Goal: Task Accomplishment & Management: Manage account settings

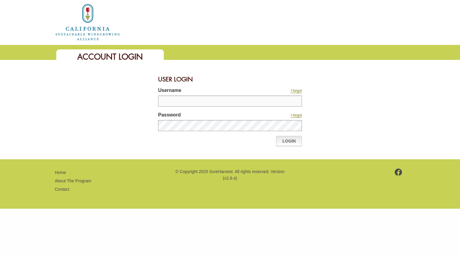
type input "********"
click at [290, 144] on link "Login" at bounding box center [289, 141] width 26 height 10
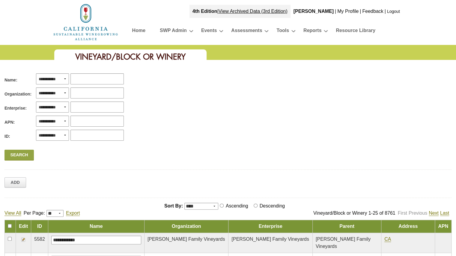
click at [21, 239] on img at bounding box center [23, 239] width 5 height 5
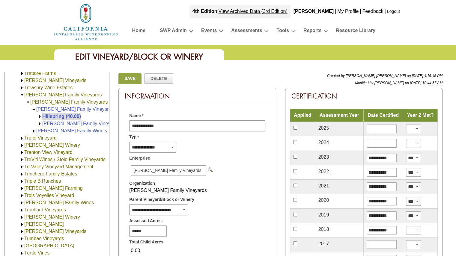
click at [22, 93] on img at bounding box center [22, 95] width 4 height 4
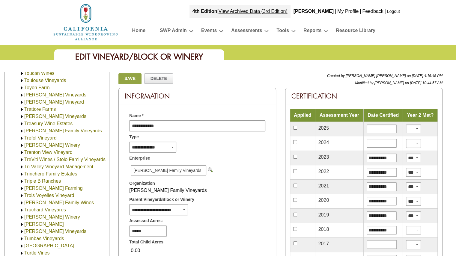
scroll to position [801, 0]
click at [36, 171] on link "Trinchero Family Estates" at bounding box center [50, 173] width 53 height 5
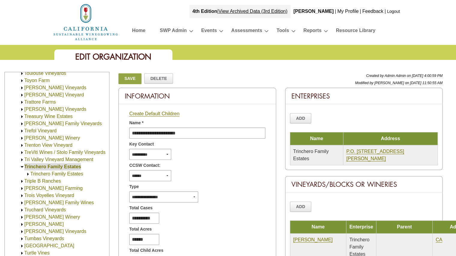
click at [27, 172] on img at bounding box center [28, 174] width 4 height 4
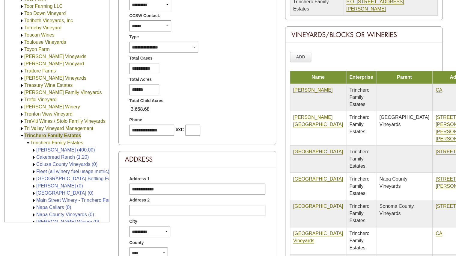
scroll to position [684, 0]
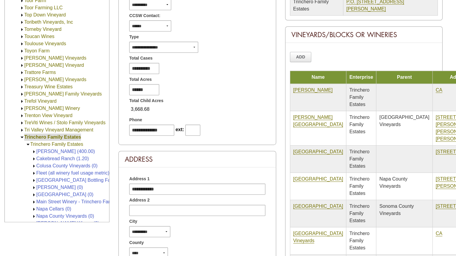
click at [23, 136] on img at bounding box center [22, 137] width 4 height 4
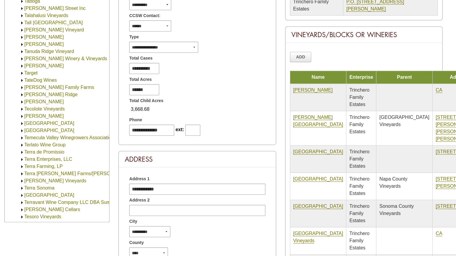
scroll to position [114, 0]
click at [33, 145] on link "Terlato Wine Group" at bounding box center [44, 145] width 41 height 5
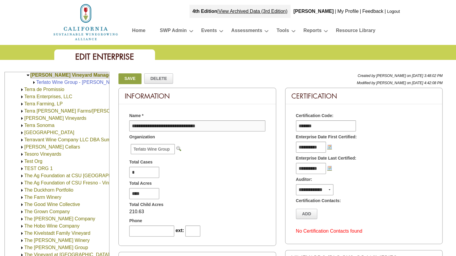
scroll to position [326, 0]
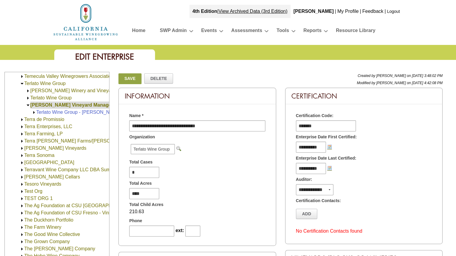
click at [34, 83] on link "Terlato Wine Group" at bounding box center [44, 83] width 41 height 5
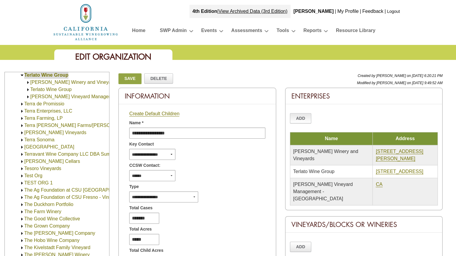
click at [303, 120] on link "Add" at bounding box center [301, 118] width 22 height 10
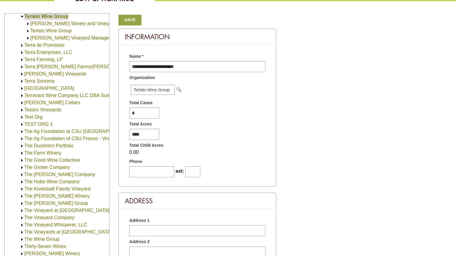
scroll to position [60, 0]
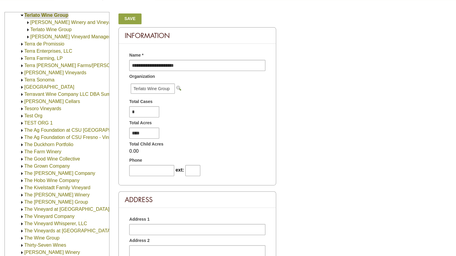
type input "**********"
click at [139, 229] on input "text" at bounding box center [197, 229] width 136 height 11
paste input "**********"
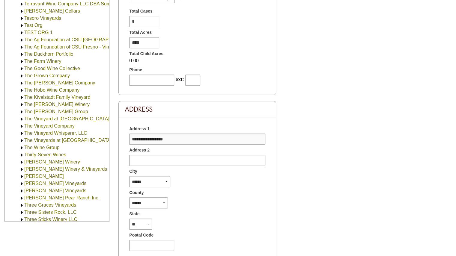
scroll to position [180, 0]
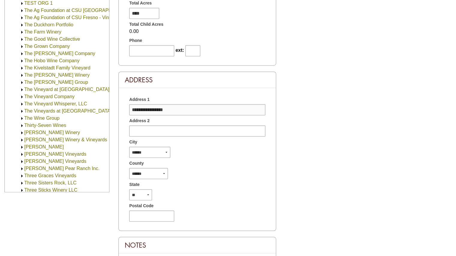
type input "**********"
click at [156, 153] on select "**********" at bounding box center [149, 152] width 41 height 11
select select "**"
click at [129, 147] on select "**********" at bounding box center [149, 152] width 41 height 11
click at [149, 218] on input "text" at bounding box center [151, 216] width 45 height 11
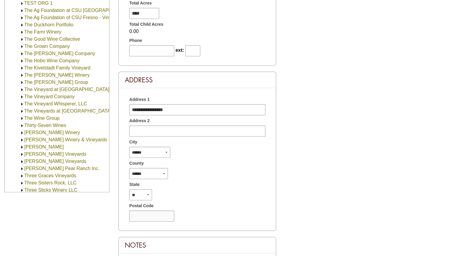
paste input "*****"
type input "*****"
click at [161, 174] on select "**********" at bounding box center [148, 173] width 39 height 11
click at [217, 190] on div "****** ** ** ** ** ** ** ** ** ** ** ** ** ** ** ** ** ** ** ** ** ** ** ** ** …" at bounding box center [197, 194] width 145 height 12
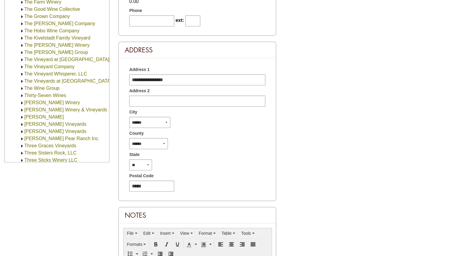
scroll to position [188, 0]
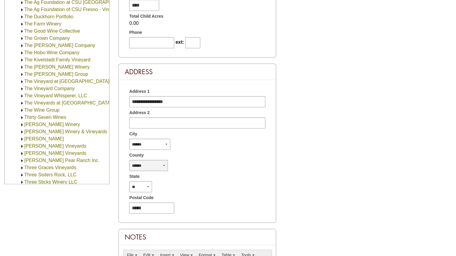
click at [153, 164] on select "**********" at bounding box center [148, 165] width 39 height 11
select select "**"
click at [129, 160] on select "**********" at bounding box center [148, 165] width 39 height 11
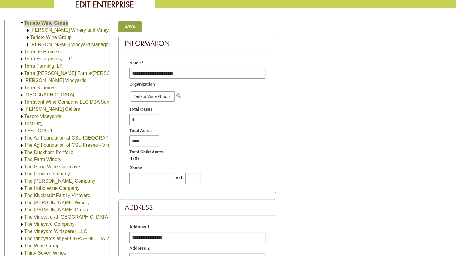
scroll to position [0, 0]
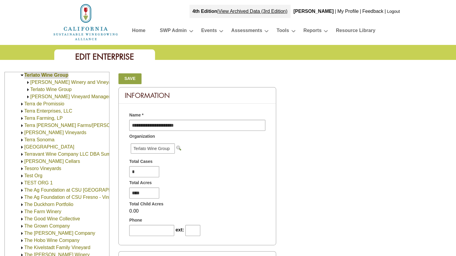
click at [131, 79] on link "Save" at bounding box center [129, 78] width 23 height 11
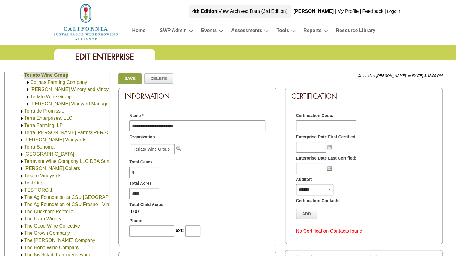
click at [37, 103] on link "[PERSON_NAME] Vineyard Management - [GEOGRAPHIC_DATA]" at bounding box center [101, 103] width 143 height 5
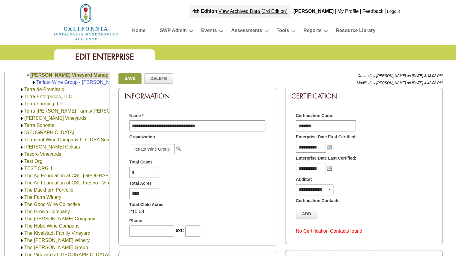
click at [34, 83] on img at bounding box center [34, 82] width 4 height 4
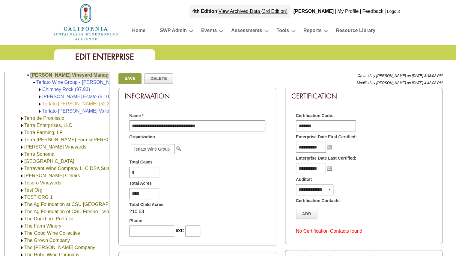
click at [47, 105] on link "Terlato Mee Lane (52.30)" at bounding box center [78, 103] width 72 height 5
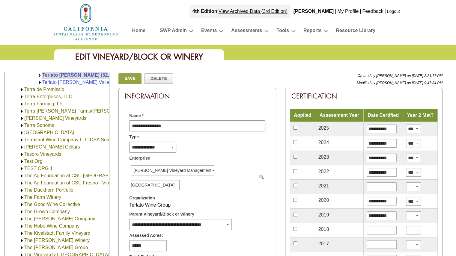
click at [259, 175] on input "image" at bounding box center [261, 177] width 5 height 5
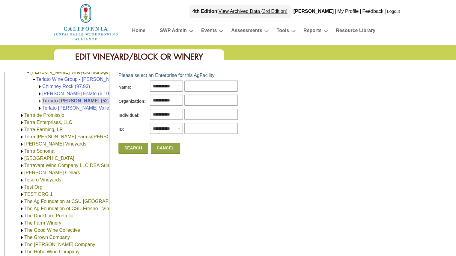
scroll to position [302, 0]
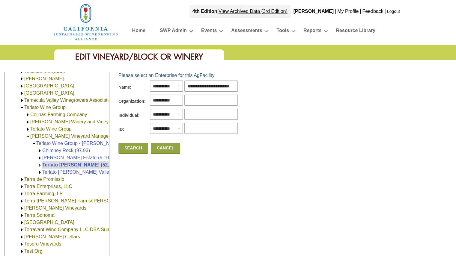
type input "**********"
click at [198, 101] on input "text" at bounding box center [210, 100] width 53 height 11
type input "**********"
click at [124, 147] on link "Search" at bounding box center [132, 148] width 29 height 11
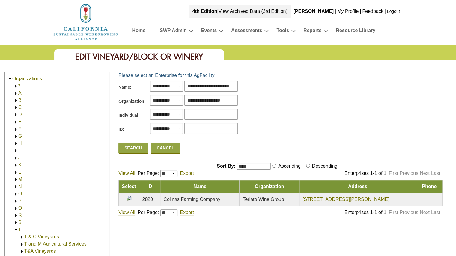
scroll to position [392, 0]
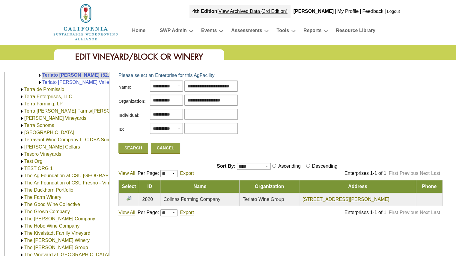
click at [130, 198] on input "image" at bounding box center [128, 198] width 5 height 5
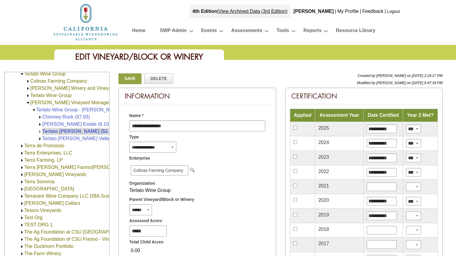
scroll to position [332, 0]
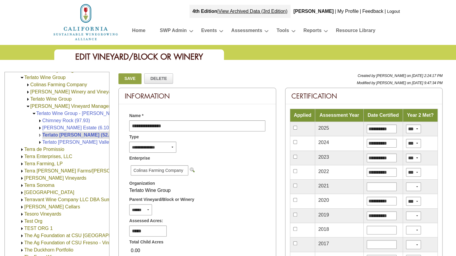
click at [27, 84] on img at bounding box center [28, 85] width 4 height 4
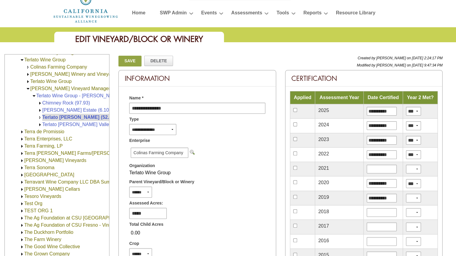
scroll to position [0, 0]
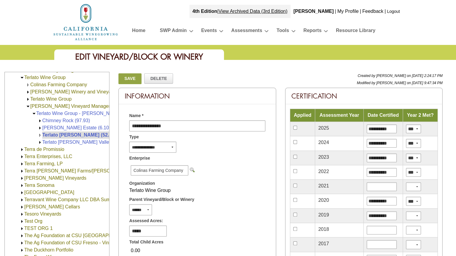
click at [126, 79] on link "Save" at bounding box center [129, 78] width 23 height 11
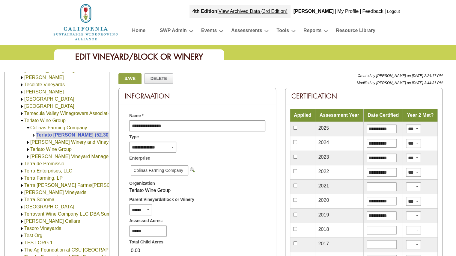
click at [40, 156] on link "[PERSON_NAME] Vineyard Management - [GEOGRAPHIC_DATA]" at bounding box center [101, 156] width 143 height 5
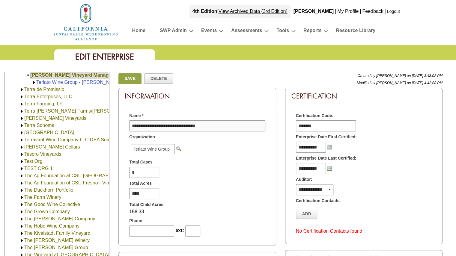
scroll to position [303, 0]
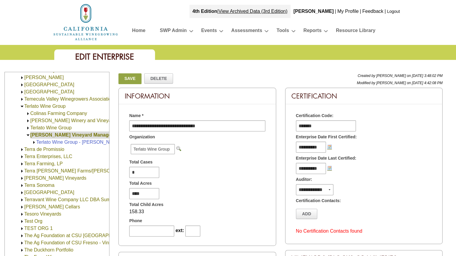
click at [59, 113] on link "Colinas Farming Company" at bounding box center [58, 113] width 57 height 5
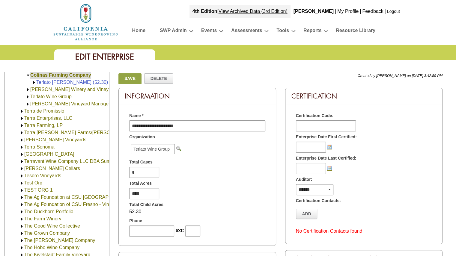
click at [198, 123] on input "**********" at bounding box center [197, 126] width 136 height 11
type input "**********"
click at [126, 79] on link "Save" at bounding box center [129, 78] width 23 height 11
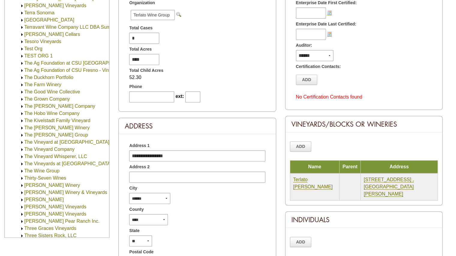
scroll to position [60, 0]
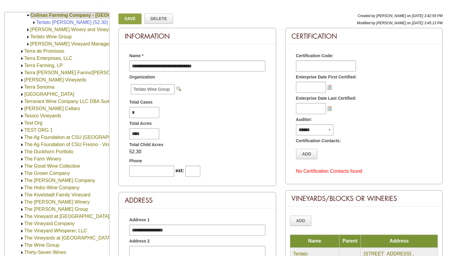
click at [124, 20] on link "Save" at bounding box center [129, 18] width 23 height 11
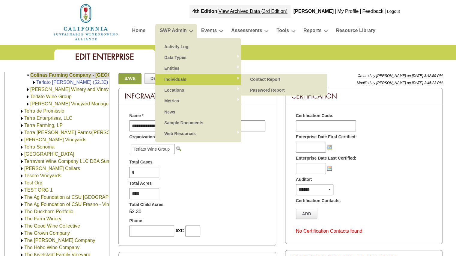
click at [170, 80] on link "Individuals" at bounding box center [198, 79] width 74 height 11
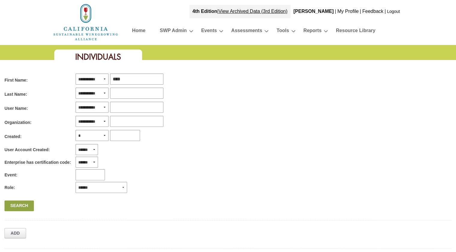
type input "****"
click at [19, 203] on link "Search" at bounding box center [18, 205] width 29 height 11
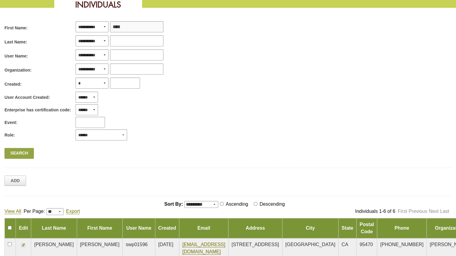
scroll to position [30, 0]
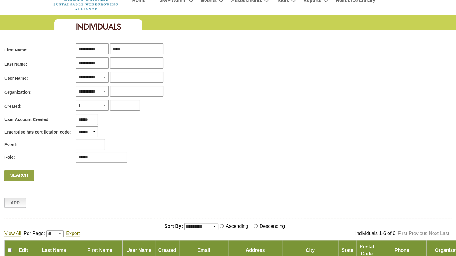
click at [14, 202] on link "Add" at bounding box center [15, 203] width 22 height 10
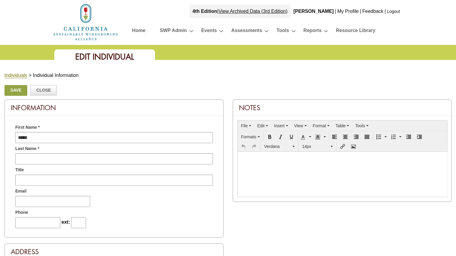
type input "*****"
type input "**********"
click at [43, 201] on input "text" at bounding box center [52, 201] width 75 height 11
type input "**********"
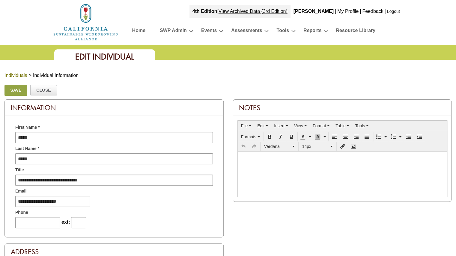
click at [12, 88] on link "Save" at bounding box center [15, 90] width 23 height 11
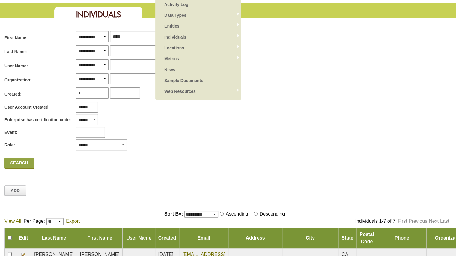
scroll to position [150, 0]
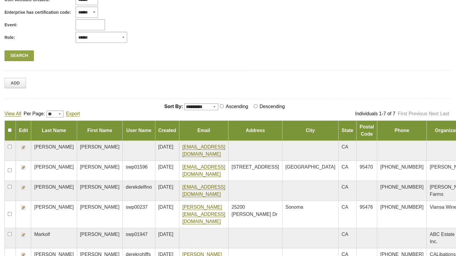
click at [22, 145] on img at bounding box center [23, 147] width 5 height 5
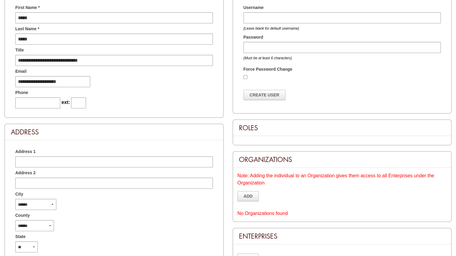
scroll to position [90, 0]
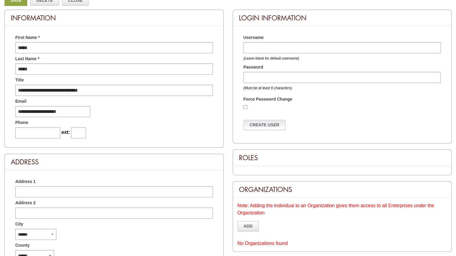
click at [275, 128] on link "Create User" at bounding box center [264, 125] width 42 height 10
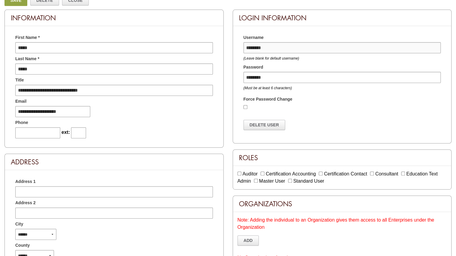
drag, startPoint x: 274, startPoint y: 48, endPoint x: 245, endPoint y: 45, distance: 28.9
click at [245, 45] on input "********" at bounding box center [342, 47] width 198 height 11
drag, startPoint x: 266, startPoint y: 75, endPoint x: 244, endPoint y: 72, distance: 22.3
click at [244, 72] on input "********" at bounding box center [342, 77] width 198 height 11
click at [353, 112] on div "Delete User" at bounding box center [342, 122] width 207 height 23
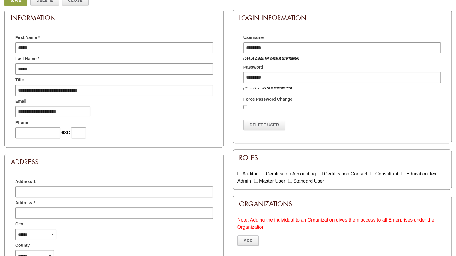
scroll to position [60, 0]
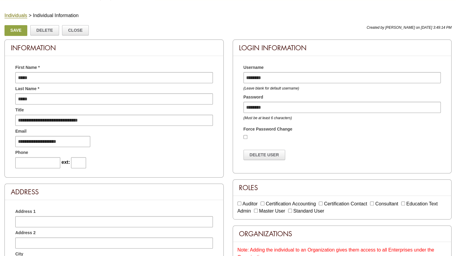
click at [16, 31] on link "Save" at bounding box center [15, 30] width 23 height 11
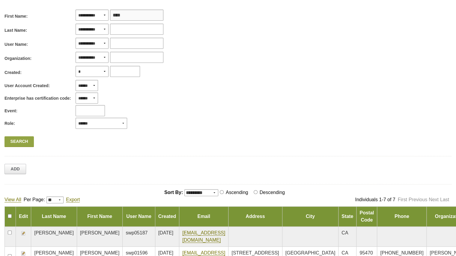
scroll to position [120, 0]
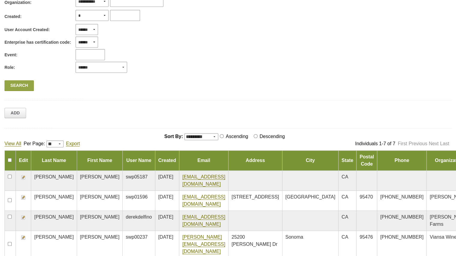
click at [20, 177] on td at bounding box center [23, 181] width 15 height 20
click at [23, 177] on img at bounding box center [23, 177] width 5 height 5
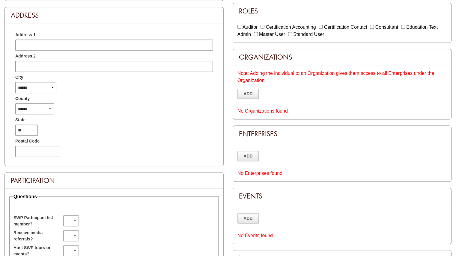
scroll to position [240, 0]
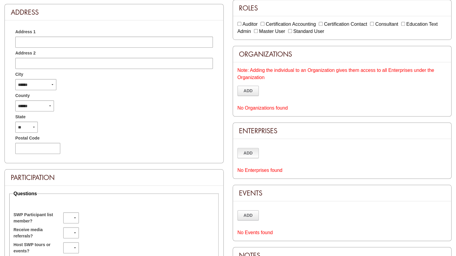
click at [249, 150] on link "Add" at bounding box center [248, 153] width 22 height 10
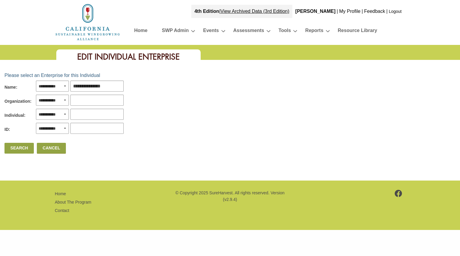
type input "**********"
click at [5, 148] on link "Search" at bounding box center [18, 148] width 29 height 11
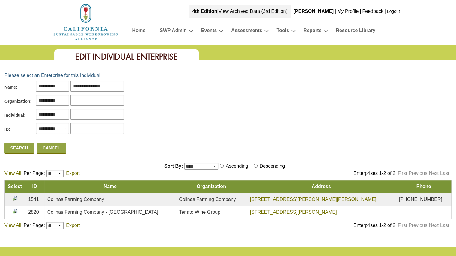
click at [14, 211] on input "image" at bounding box center [15, 211] width 5 height 5
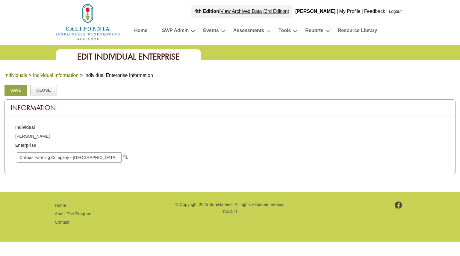
click at [18, 90] on link "Save" at bounding box center [15, 90] width 23 height 11
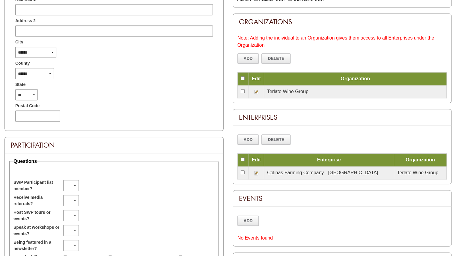
scroll to position [240, 0]
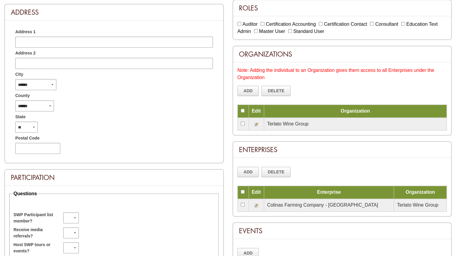
drag, startPoint x: 284, startPoint y: 91, endPoint x: 285, endPoint y: 20, distance: 70.8
click at [284, 91] on link "Delete" at bounding box center [275, 91] width 29 height 10
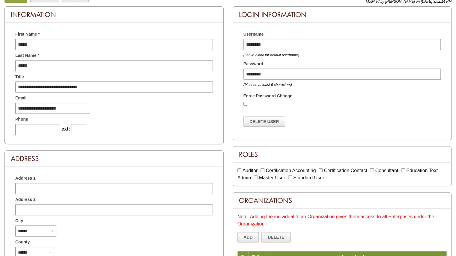
scroll to position [60, 0]
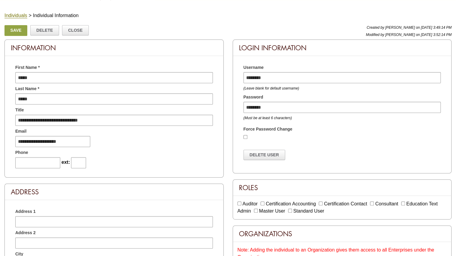
click at [12, 31] on link "Save" at bounding box center [15, 30] width 23 height 11
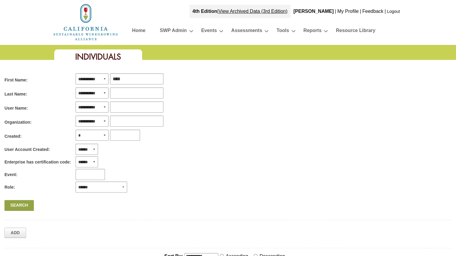
scroll to position [120, 0]
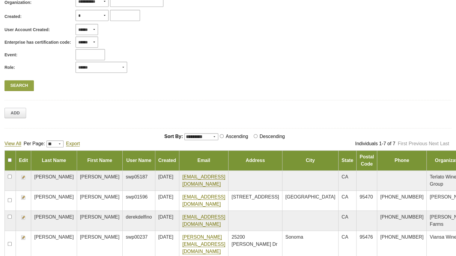
click at [23, 175] on img at bounding box center [23, 177] width 5 height 5
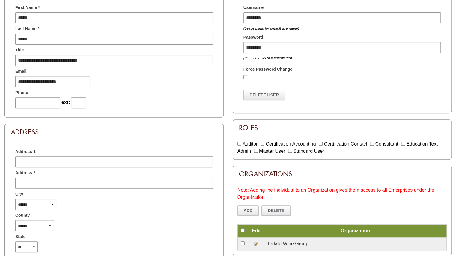
scroll to position [180, 0]
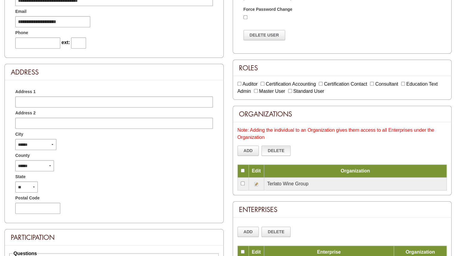
click at [272, 151] on link "Delete" at bounding box center [275, 151] width 29 height 10
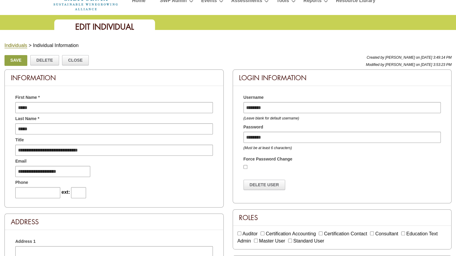
scroll to position [30, 0]
drag, startPoint x: 266, startPoint y: 106, endPoint x: 237, endPoint y: 100, distance: 29.3
click at [237, 100] on div "Username ******** (Leave blank for default username) Password ******** (Must be…" at bounding box center [342, 143] width 219 height 114
drag, startPoint x: 270, startPoint y: 138, endPoint x: 239, endPoint y: 134, distance: 30.8
click at [239, 134] on div "******** (Must be at least 6 characters)" at bounding box center [342, 141] width 207 height 21
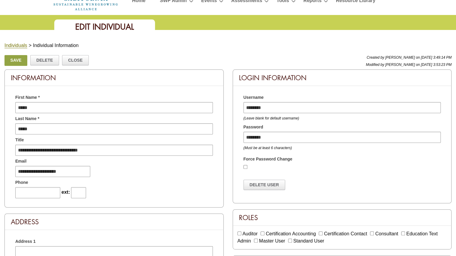
click at [13, 60] on link "Save" at bounding box center [15, 60] width 23 height 11
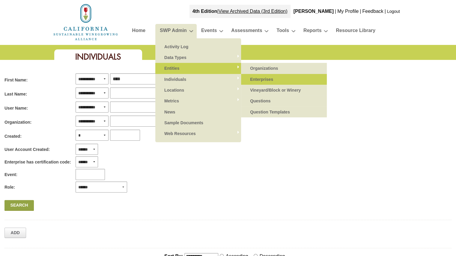
click at [259, 80] on link "Enterprises" at bounding box center [284, 79] width 74 height 11
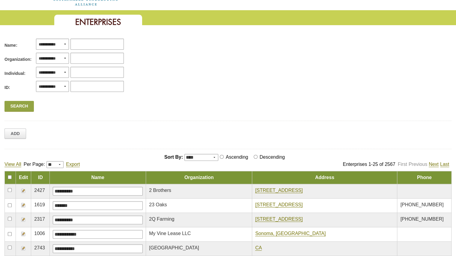
scroll to position [60, 0]
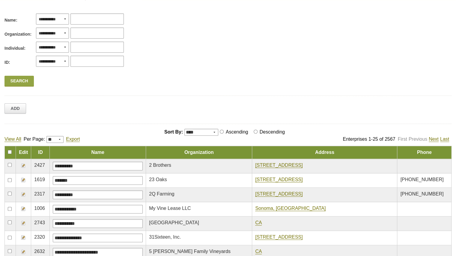
click at [24, 165] on img at bounding box center [23, 165] width 5 height 5
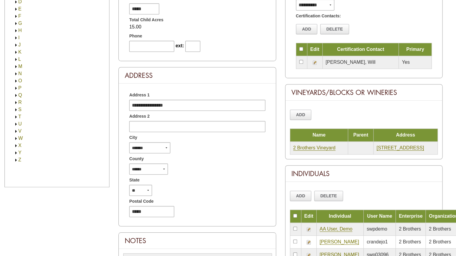
scroll to position [180, 0]
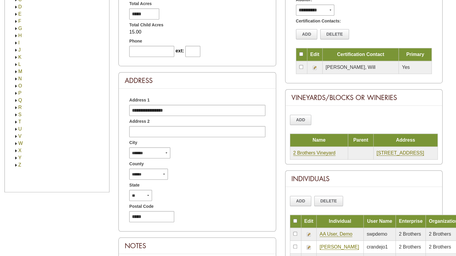
click at [16, 123] on img at bounding box center [16, 122] width 4 height 4
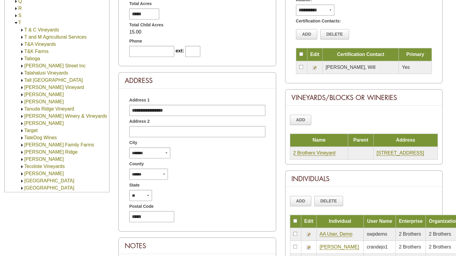
scroll to position [150, 0]
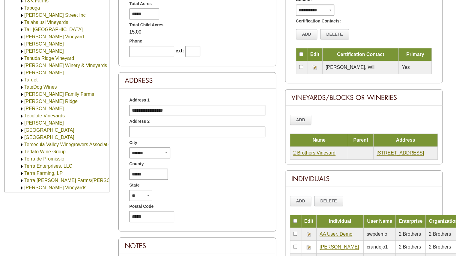
click at [42, 153] on link "Terlato Wine Group" at bounding box center [44, 151] width 41 height 5
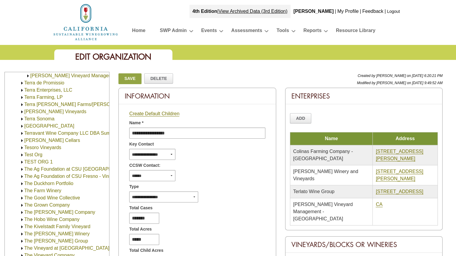
scroll to position [335, 0]
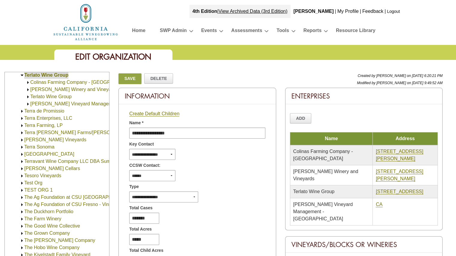
click at [45, 82] on link "Colinas Farming Company - [GEOGRAPHIC_DATA]" at bounding box center [85, 82] width 111 height 5
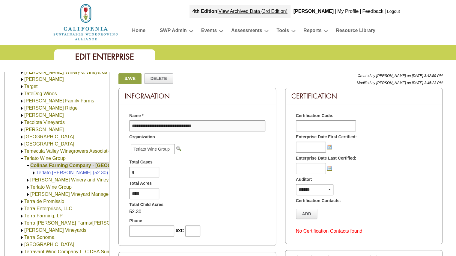
scroll to position [252, 0]
click at [28, 194] on img at bounding box center [28, 194] width 4 height 4
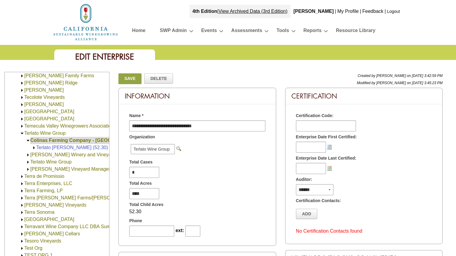
scroll to position [282, 0]
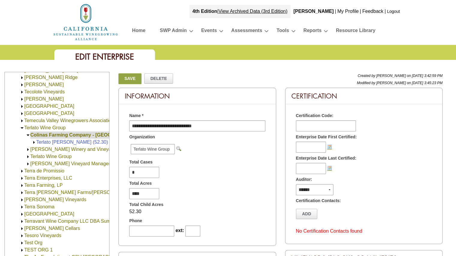
click at [26, 165] on img at bounding box center [28, 164] width 4 height 4
click at [28, 165] on img at bounding box center [28, 164] width 4 height 4
click at [28, 163] on img at bounding box center [28, 164] width 4 height 4
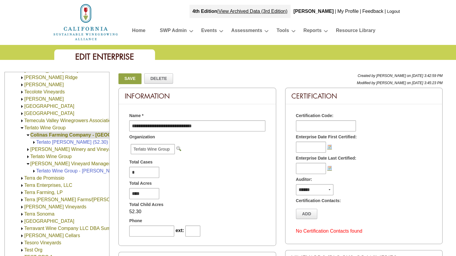
click at [36, 163] on link "[PERSON_NAME] Vineyard Management - [GEOGRAPHIC_DATA]" at bounding box center [101, 163] width 143 height 5
click at [46, 169] on link "Terlato Wine Group - Walsh Vineyard Management (210.63)" at bounding box center [113, 170] width 154 height 5
click at [51, 170] on link "Terlato Wine Group - Walsh Vineyard Management (210.63)" at bounding box center [113, 170] width 154 height 5
click at [34, 171] on img at bounding box center [34, 171] width 4 height 4
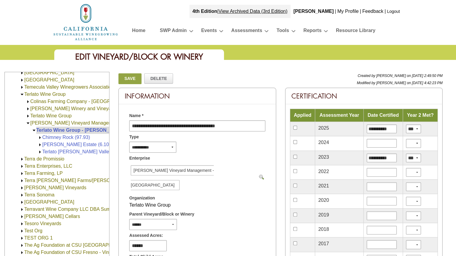
scroll to position [311, 0]
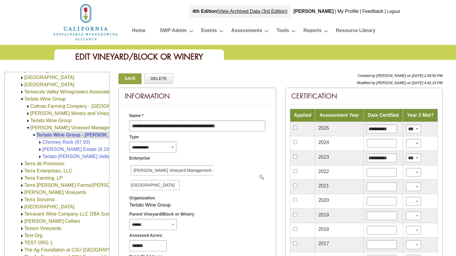
click at [27, 106] on img at bounding box center [28, 106] width 4 height 4
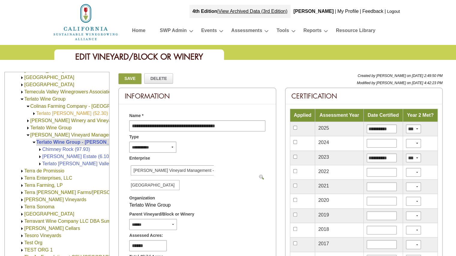
click at [59, 112] on link "Terlato [PERSON_NAME] (52.30)" at bounding box center [72, 113] width 72 height 5
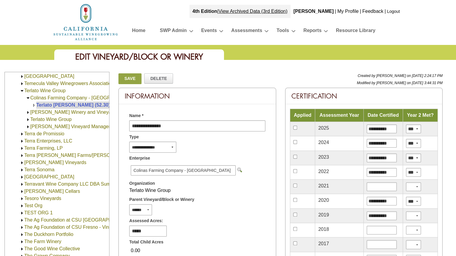
click at [35, 127] on link "[PERSON_NAME] Vineyard Management - [GEOGRAPHIC_DATA]" at bounding box center [101, 126] width 143 height 5
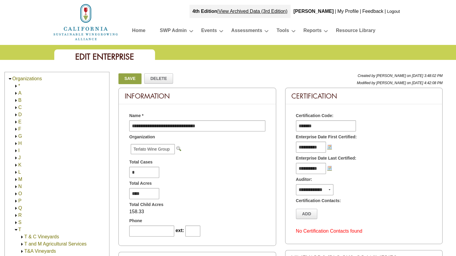
scroll to position [363, 0]
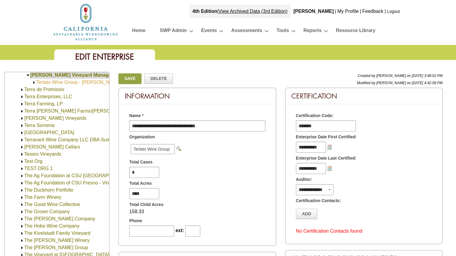
click at [48, 82] on link "Terlato Wine Group - [PERSON_NAME] Vineyard Management (210.63)" at bounding box center [113, 82] width 154 height 5
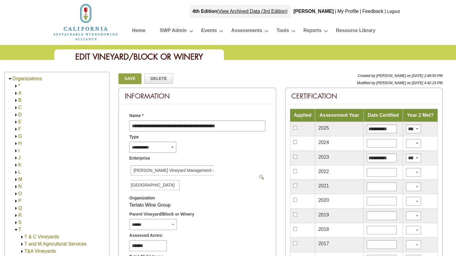
scroll to position [371, 0]
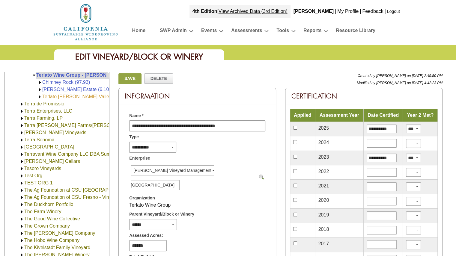
click at [48, 97] on link "Terlato [PERSON_NAME] Valley (54.30)" at bounding box center [85, 96] width 86 height 5
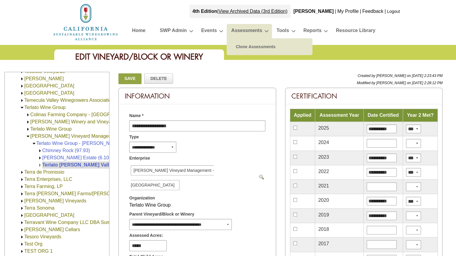
click at [241, 31] on link "Assessments" at bounding box center [246, 31] width 31 height 10
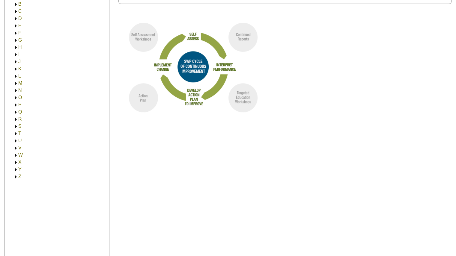
scroll to position [150, 0]
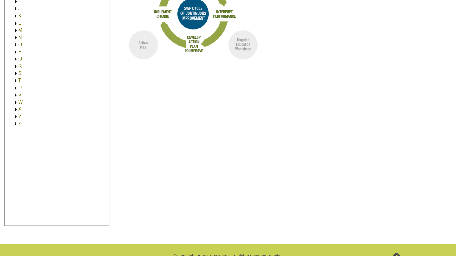
click at [16, 80] on img at bounding box center [16, 81] width 4 height 4
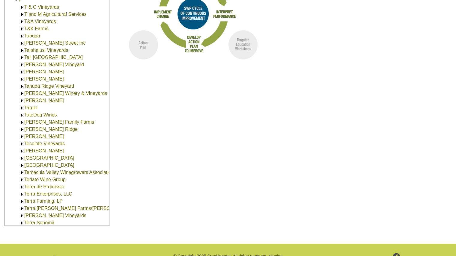
scroll to position [90, 0]
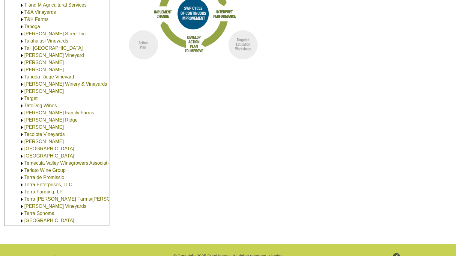
click at [32, 170] on link "Terlato Wine Group" at bounding box center [44, 170] width 41 height 5
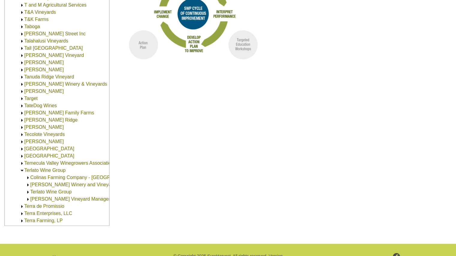
click at [37, 178] on link "Colinas Farming Company - [GEOGRAPHIC_DATA]" at bounding box center [85, 177] width 111 height 5
click at [39, 205] on link "[PERSON_NAME] Vineyard Management - [GEOGRAPHIC_DATA]" at bounding box center [101, 206] width 143 height 5
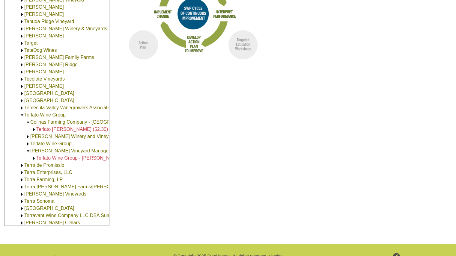
scroll to position [150, 0]
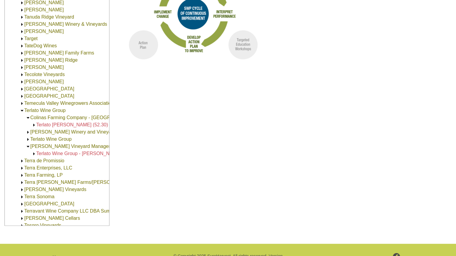
click at [49, 154] on span "Terlato Wine Group - [PERSON_NAME] Vineyard Management (210.63)" at bounding box center [113, 153] width 154 height 5
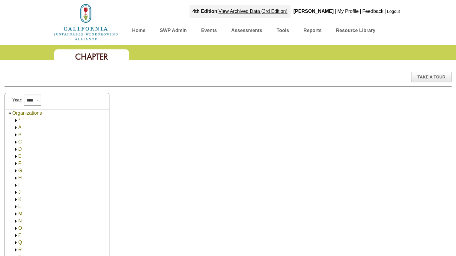
scroll to position [368, 0]
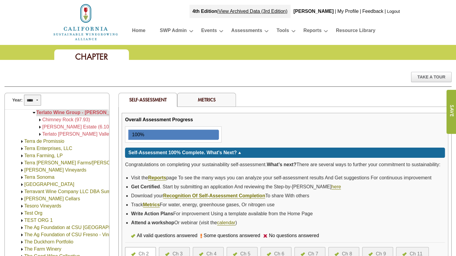
click at [36, 98] on select "**** **** **** **** **** **** **** **** **** **** **** **** **** ****" at bounding box center [32, 100] width 17 height 11
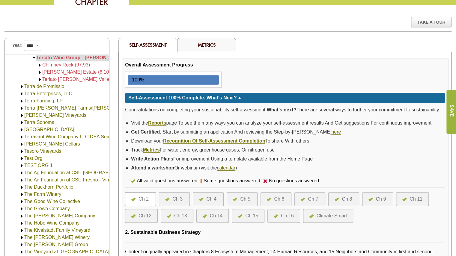
scroll to position [0, 0]
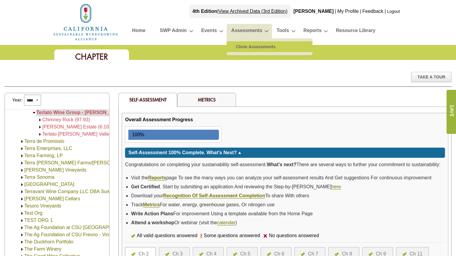
click at [243, 46] on link "Clone Assessments" at bounding box center [270, 46] width 74 height 11
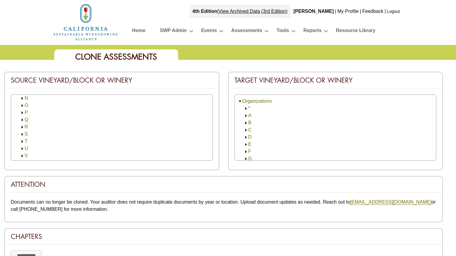
scroll to position [138, 0]
click at [22, 114] on img at bounding box center [22, 114] width 4 height 4
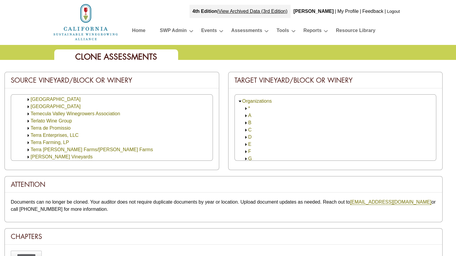
scroll to position [318, 0]
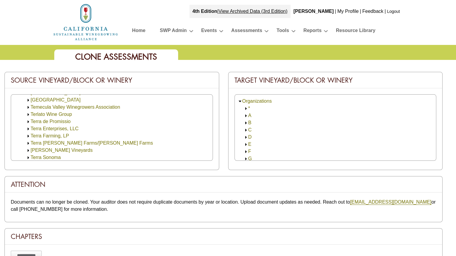
click at [32, 114] on link "Terlato Wine Group" at bounding box center [51, 114] width 41 height 5
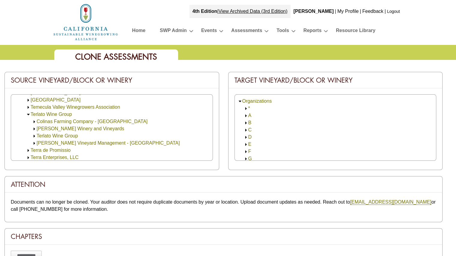
click at [41, 142] on link "[PERSON_NAME] Vineyard Management - [GEOGRAPHIC_DATA]" at bounding box center [108, 143] width 143 height 5
click at [49, 150] on link "Terlato Wine Group - [PERSON_NAME] Vineyard Management (210.63)" at bounding box center [120, 150] width 154 height 5
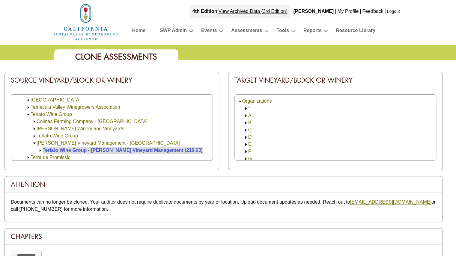
scroll to position [339, 0]
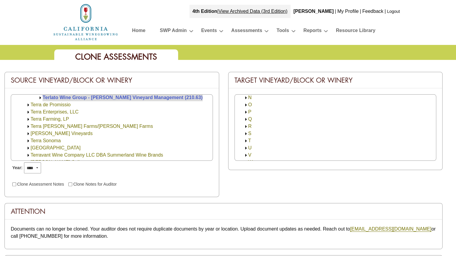
scroll to position [120, 0]
click at [246, 134] on img at bounding box center [246, 132] width 4 height 4
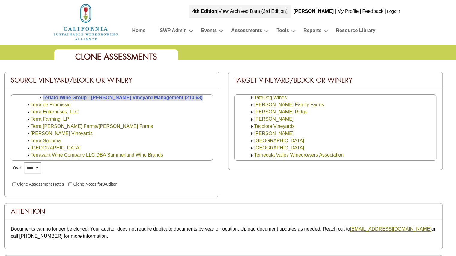
scroll to position [300, 0]
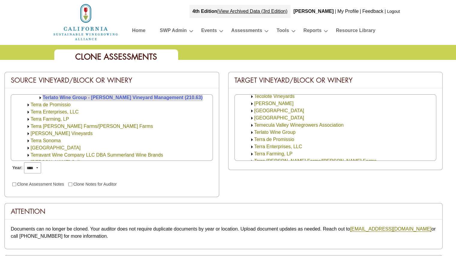
click at [265, 132] on link "Terlato Wine Group" at bounding box center [274, 132] width 41 height 5
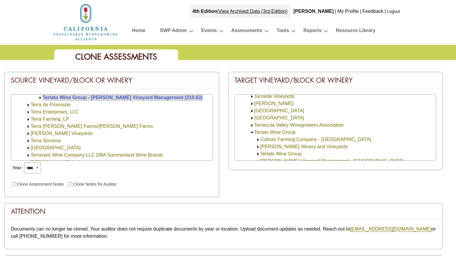
click at [266, 140] on link "Colinas Farming Company - [GEOGRAPHIC_DATA]" at bounding box center [315, 139] width 111 height 5
click at [273, 148] on link "Terlato [PERSON_NAME] (52.30)" at bounding box center [302, 146] width 72 height 5
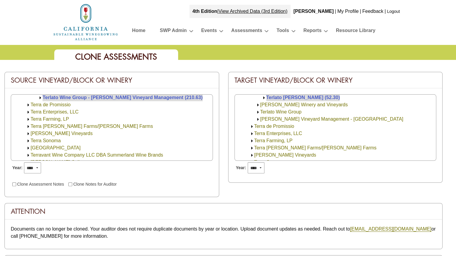
scroll to position [319, 0]
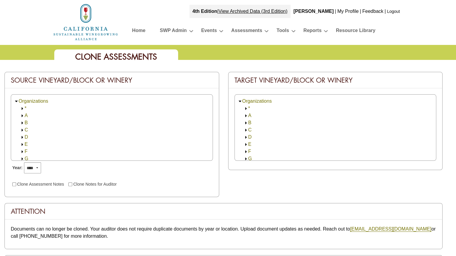
scroll to position [371, 0]
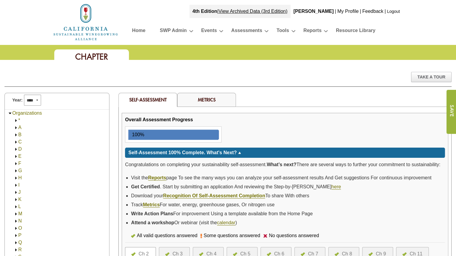
scroll to position [368, 0]
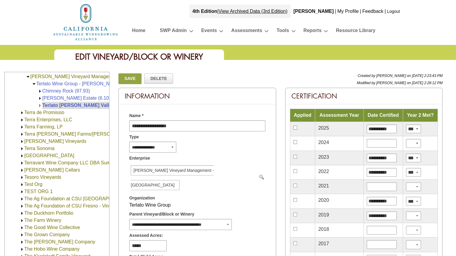
scroll to position [332, 0]
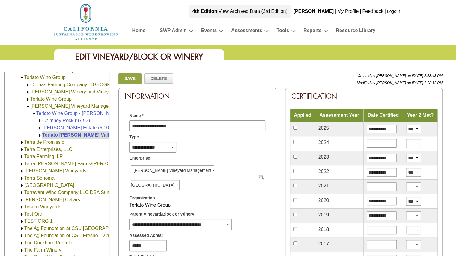
click at [44, 83] on link "Colinas Farming Company - [GEOGRAPHIC_DATA]" at bounding box center [85, 84] width 111 height 5
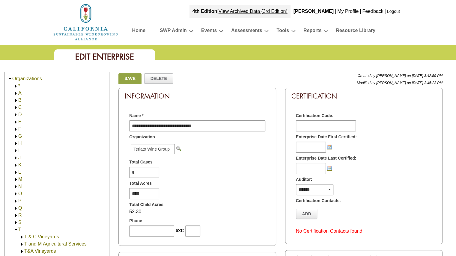
scroll to position [342, 0]
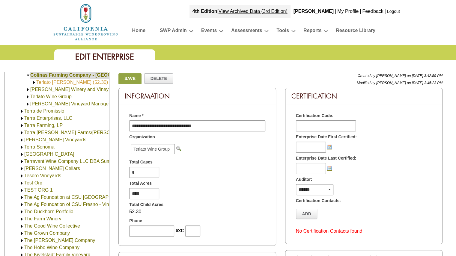
click at [58, 82] on link "Terlato [PERSON_NAME] (52.30)" at bounding box center [72, 82] width 72 height 5
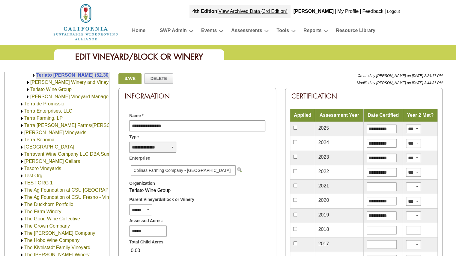
click at [167, 150] on select "**********" at bounding box center [152, 147] width 47 height 11
select select "*"
click at [129, 142] on select "**********" at bounding box center [152, 147] width 47 height 11
click at [130, 79] on link "Save" at bounding box center [129, 78] width 23 height 11
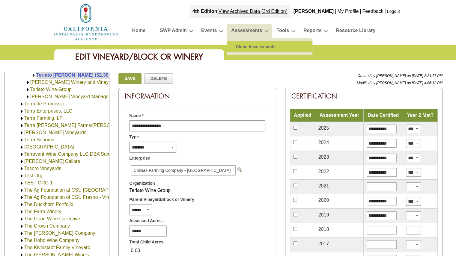
click at [249, 46] on link "Clone Assessments" at bounding box center [270, 46] width 74 height 11
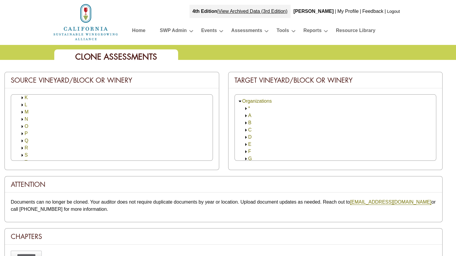
scroll to position [120, 0]
click at [23, 132] on img at bounding box center [22, 132] width 4 height 4
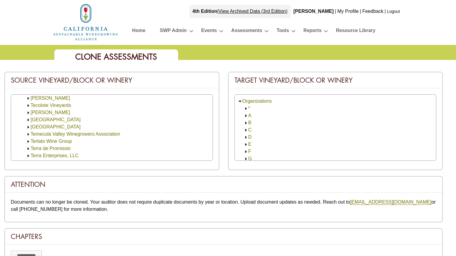
scroll to position [300, 0]
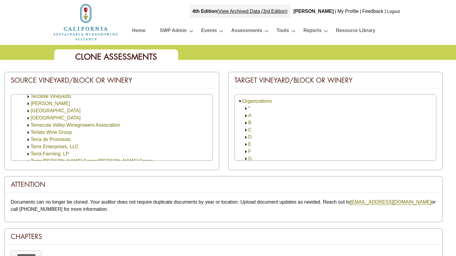
click at [41, 133] on link "Terlato Wine Group" at bounding box center [51, 132] width 41 height 5
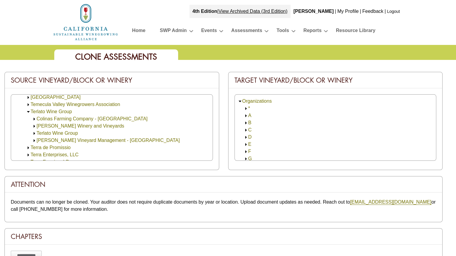
scroll to position [330, 0]
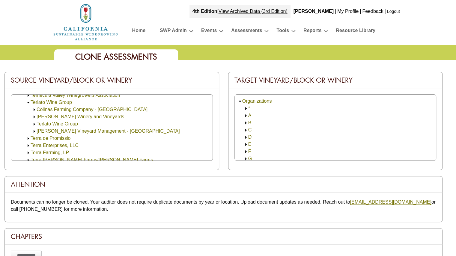
click at [42, 130] on link "[PERSON_NAME] Vineyard Management - [GEOGRAPHIC_DATA]" at bounding box center [108, 131] width 143 height 5
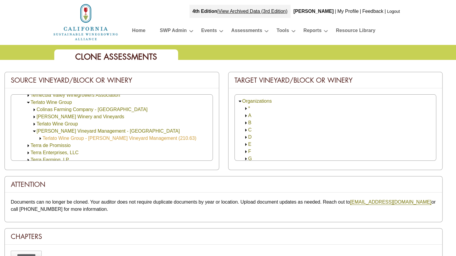
click at [58, 138] on link "Terlato Wine Group - [PERSON_NAME] Vineyard Management (210.63)" at bounding box center [120, 138] width 154 height 5
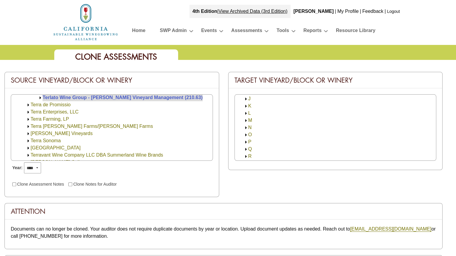
scroll to position [120, 0]
click at [250, 132] on link "T" at bounding box center [249, 132] width 3 height 5
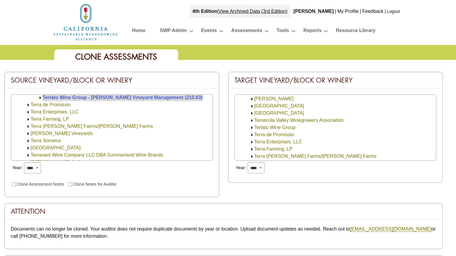
scroll to position [305, 0]
click at [274, 126] on link "Terlato Wine Group" at bounding box center [274, 127] width 41 height 5
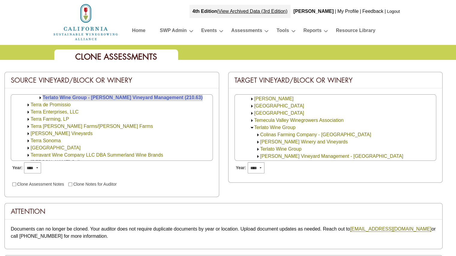
click at [275, 133] on link "Colinas Farming Company - [GEOGRAPHIC_DATA]" at bounding box center [315, 134] width 111 height 5
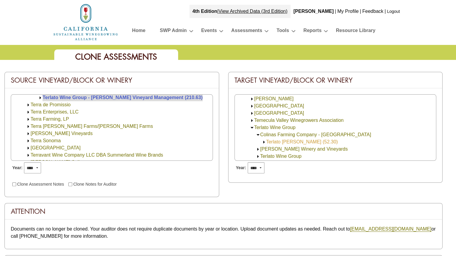
click at [275, 141] on link "Terlato [PERSON_NAME] (52.30)" at bounding box center [302, 141] width 72 height 5
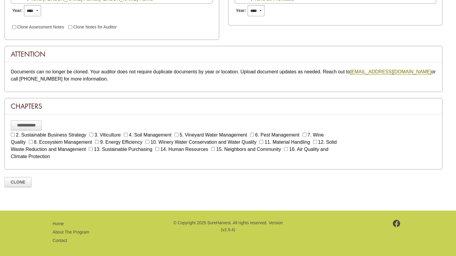
scroll to position [160, 0]
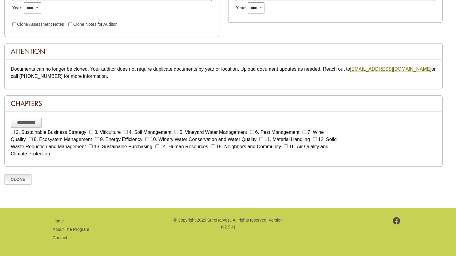
click at [19, 177] on link "Clone" at bounding box center [17, 179] width 27 height 10
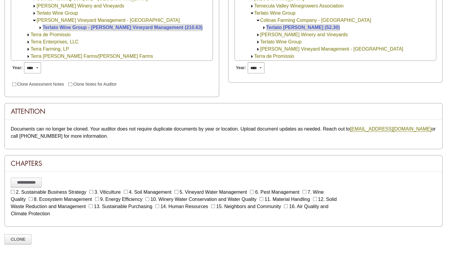
scroll to position [130, 0]
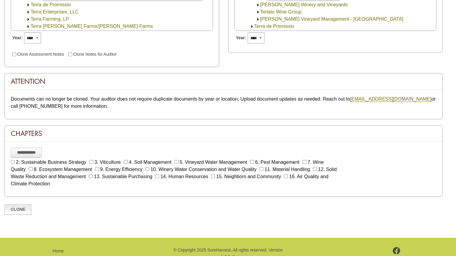
click at [22, 208] on link "Clone" at bounding box center [17, 209] width 27 height 10
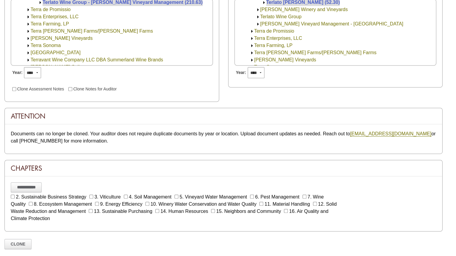
scroll to position [72, 0]
